Goal: Find specific page/section: Find specific page/section

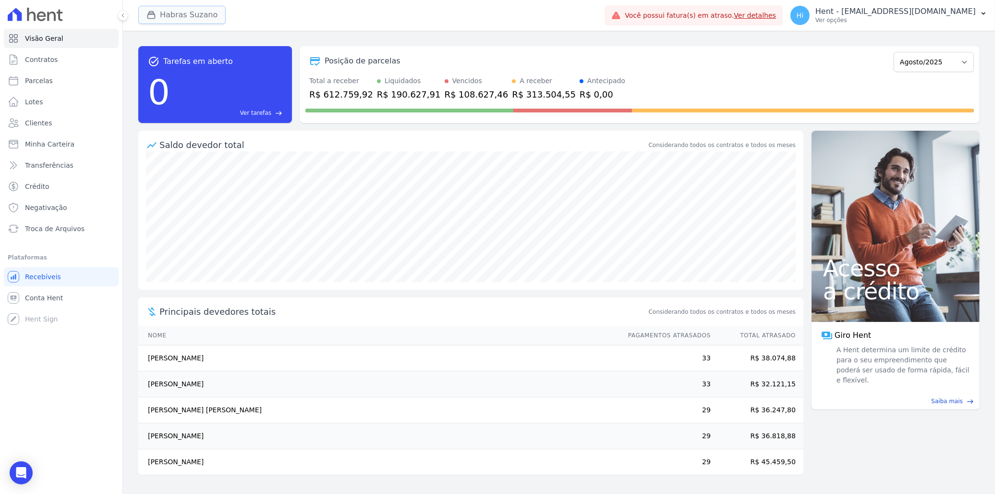
click at [168, 14] on button "Habras Suzano" at bounding box center [181, 15] width 87 height 18
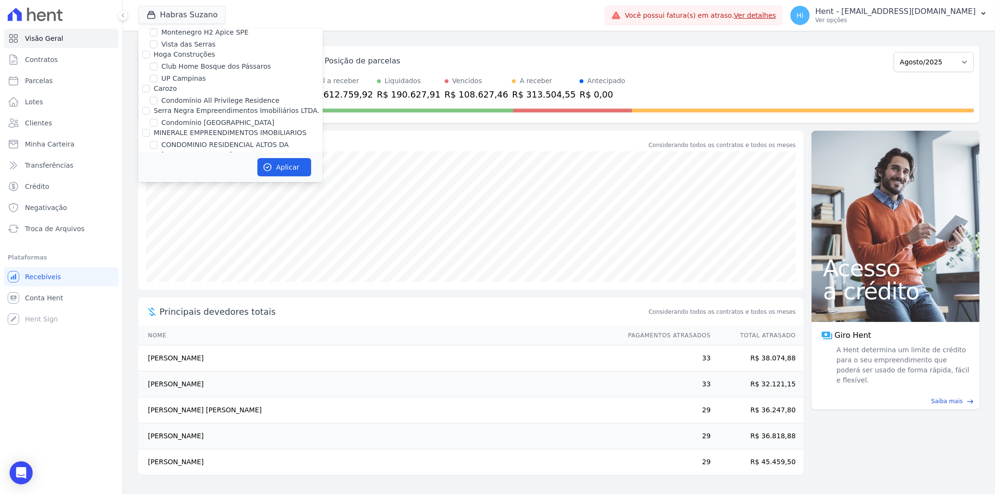
scroll to position [4088, 0]
click at [189, 201] on label "CONSTRUTORA MINERVA LTDA" at bounding box center [205, 205] width 102 height 8
click at [150, 201] on input "CONSTRUTORA MINERVA LTDA" at bounding box center [146, 205] width 8 height 8
checkbox input "true"
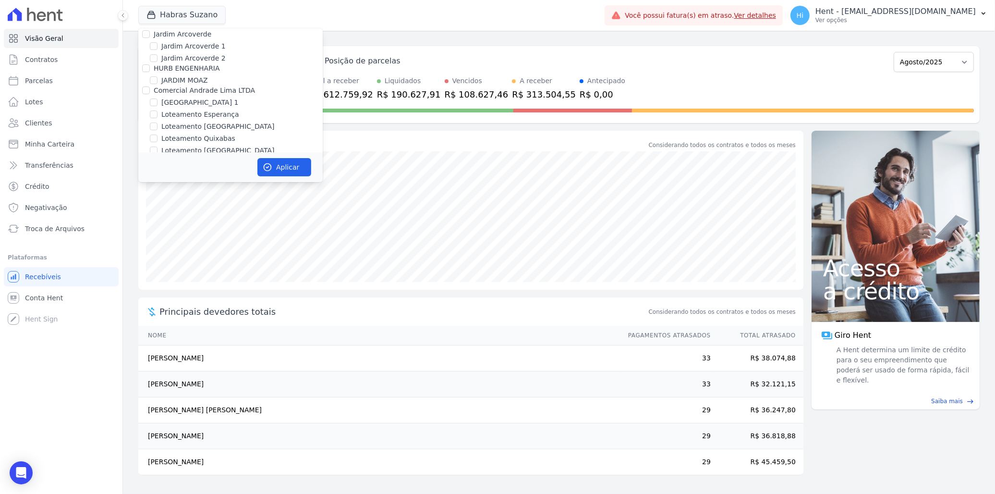
checkbox input "true"
click at [162, 191] on label "HABRAS" at bounding box center [167, 195] width 27 height 8
click at [150, 191] on input "HABRAS" at bounding box center [146, 195] width 8 height 8
checkbox input "false"
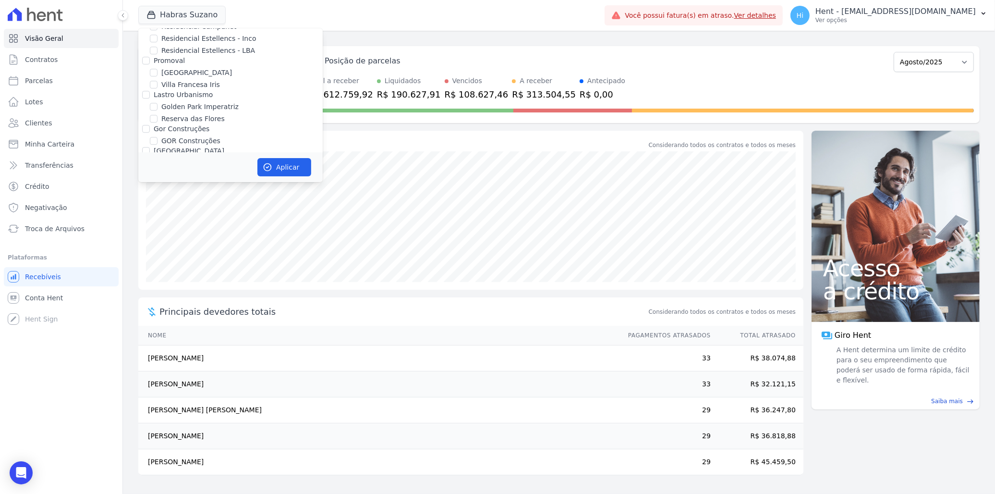
checkbox input "false"
click at [274, 162] on button "Aplicar" at bounding box center [284, 167] width 54 height 18
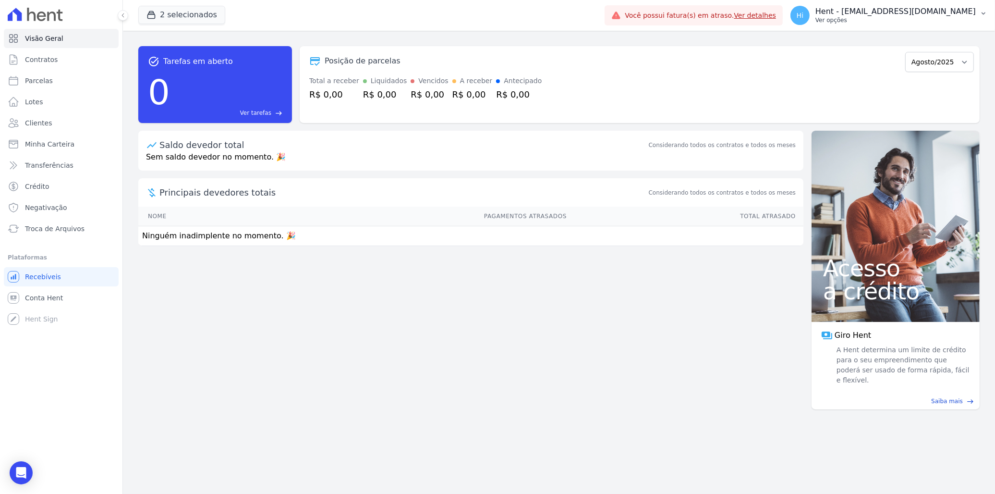
click at [903, 14] on p "Hent - [EMAIL_ADDRESS][DOMAIN_NAME]" at bounding box center [895, 12] width 160 height 10
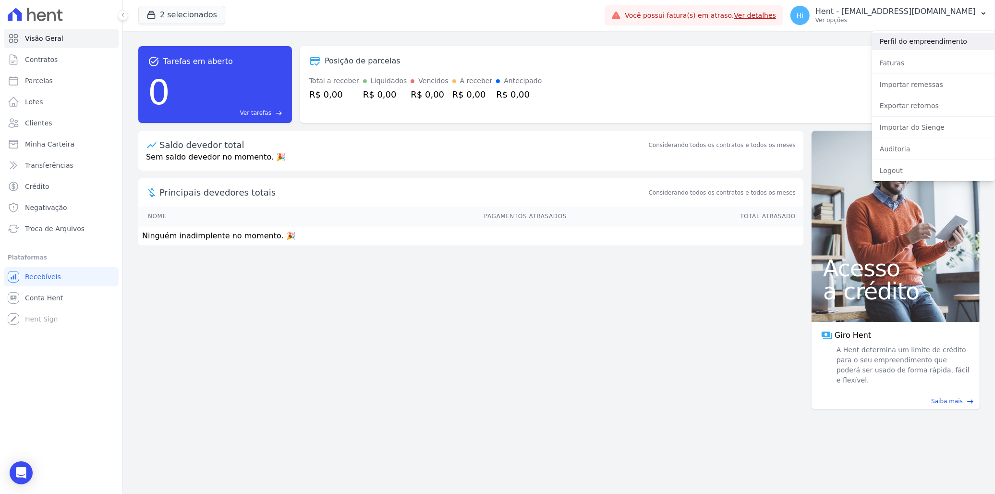
click at [937, 42] on link "Perfil do empreendimento" at bounding box center [933, 41] width 123 height 17
click at [719, 70] on div "Posição de parcelas Agosto/2025" at bounding box center [639, 61] width 668 height 22
